Goal: Check status: Check status

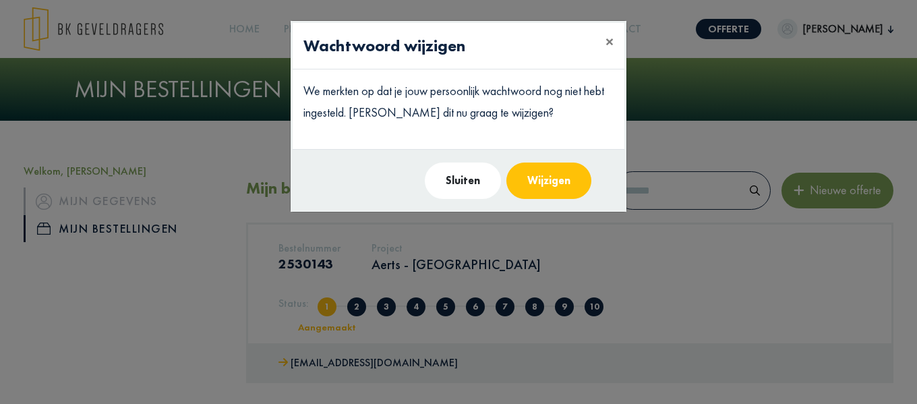
click at [541, 173] on button "Wijzigen" at bounding box center [548, 180] width 85 height 36
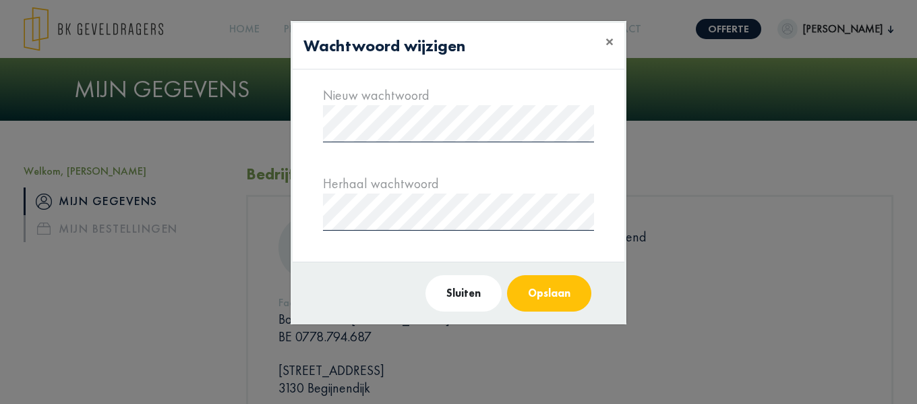
click at [547, 290] on button "Opslaan" at bounding box center [549, 293] width 84 height 36
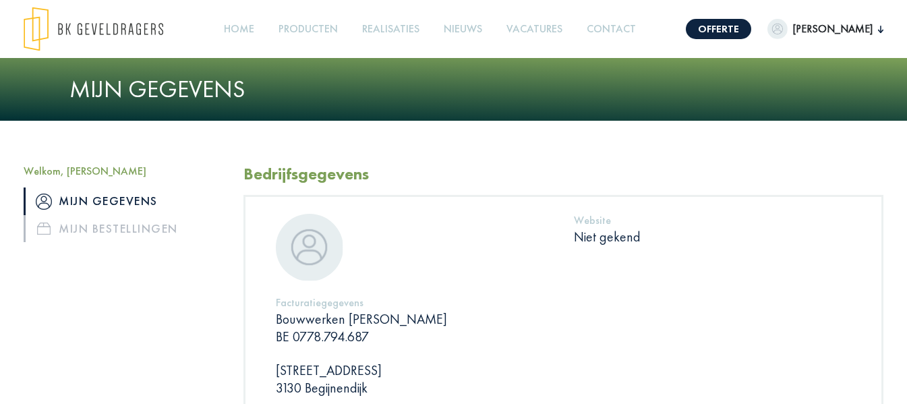
click at [856, 32] on span "[PERSON_NAME]" at bounding box center [833, 29] width 90 height 16
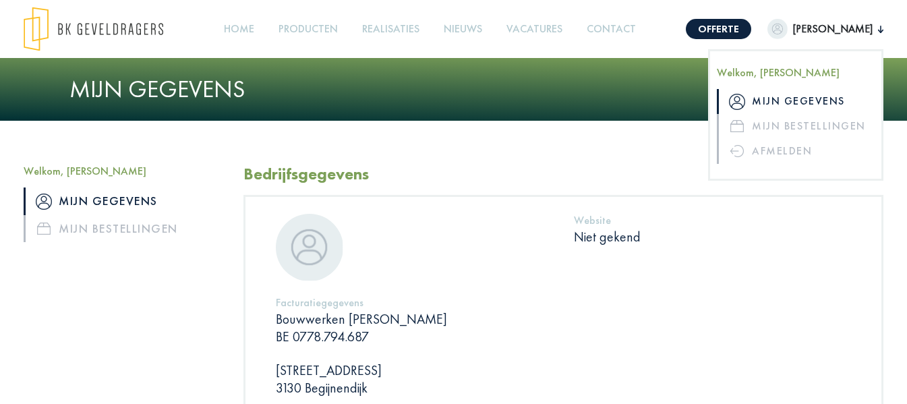
click at [819, 99] on link "Mijn gegevens" at bounding box center [796, 101] width 158 height 25
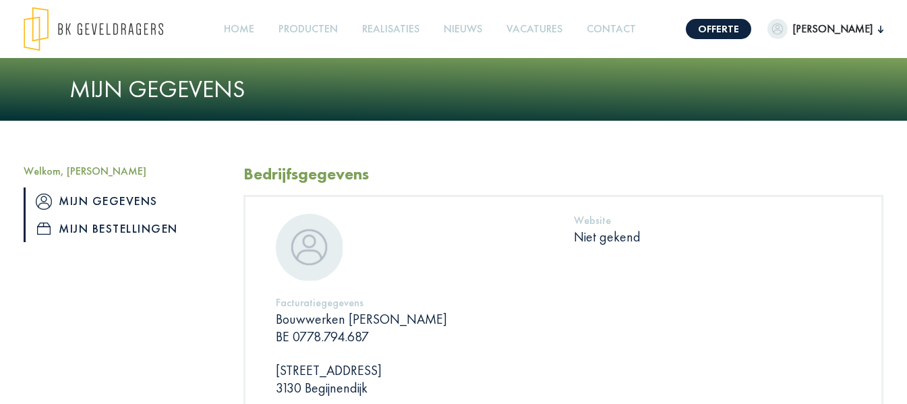
click at [110, 229] on link "Mijn bestellingen" at bounding box center [124, 228] width 200 height 27
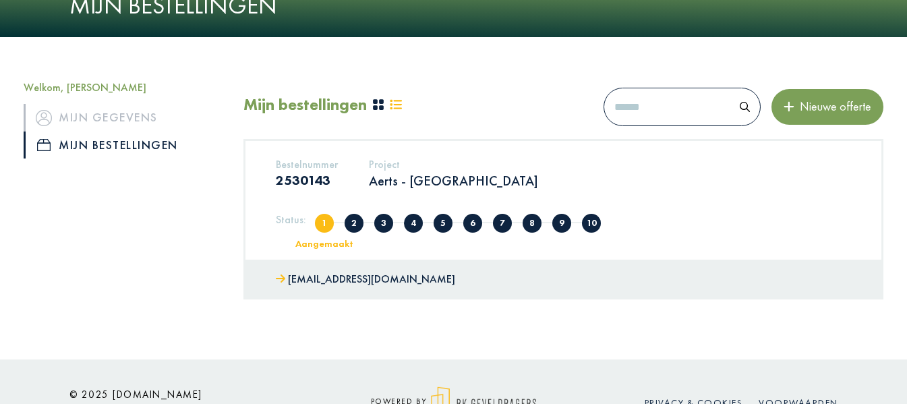
scroll to position [60, 0]
